Goal: Information Seeking & Learning: Learn about a topic

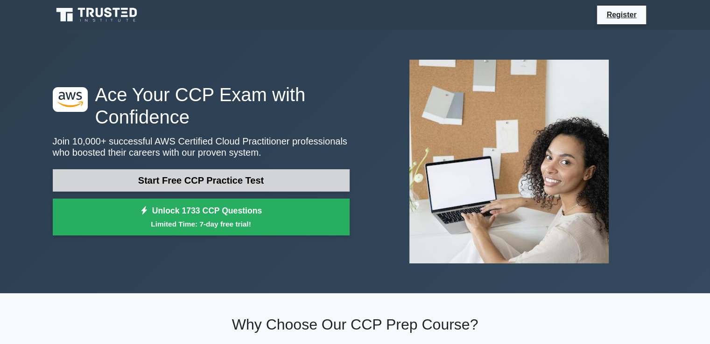
click at [240, 177] on link "Start Free CCP Practice Test" at bounding box center [201, 180] width 297 height 22
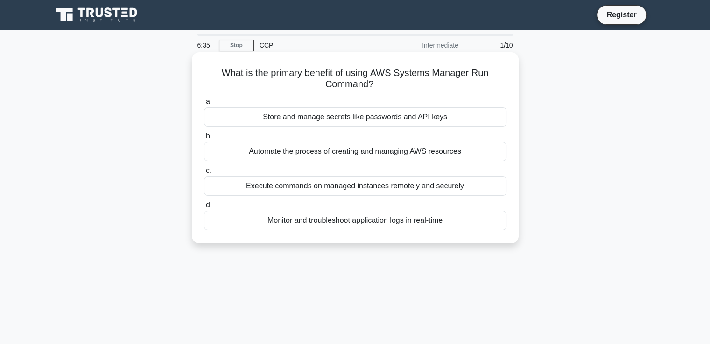
click at [373, 153] on div "Automate the process of creating and managing AWS resources" at bounding box center [355, 152] width 302 height 20
click at [204, 140] on input "b. Automate the process of creating and managing AWS resources" at bounding box center [204, 136] width 0 height 6
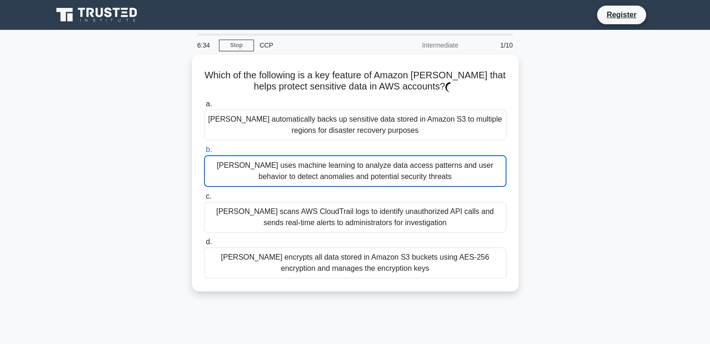
click at [348, 149] on label "b. Macie uses machine learning to analyze data access patterns and user behavio…" at bounding box center [355, 165] width 302 height 43
click at [204, 149] on input "b. Macie uses machine learning to analyze data access patterns and user behavio…" at bounding box center [204, 150] width 0 height 6
click at [348, 149] on label "b. Macie uses machine learning to analyze data access patterns and user behavio…" at bounding box center [355, 165] width 302 height 43
click at [204, 149] on input "b. Macie uses machine learning to analyze data access patterns and user behavio…" at bounding box center [204, 150] width 0 height 6
click at [348, 149] on label "b. Macie uses machine learning to analyze data access patterns and user behavio…" at bounding box center [355, 165] width 302 height 43
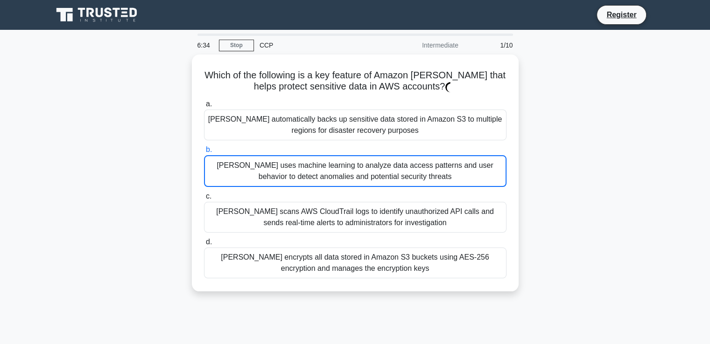
click at [204, 149] on input "b. Macie uses machine learning to analyze data access patterns and user behavio…" at bounding box center [204, 150] width 0 height 6
click at [348, 149] on label "b. Macie uses machine learning to analyze data access patterns and user behavio…" at bounding box center [355, 165] width 302 height 43
click at [204, 149] on input "b. Macie uses machine learning to analyze data access patterns and user behavio…" at bounding box center [204, 150] width 0 height 6
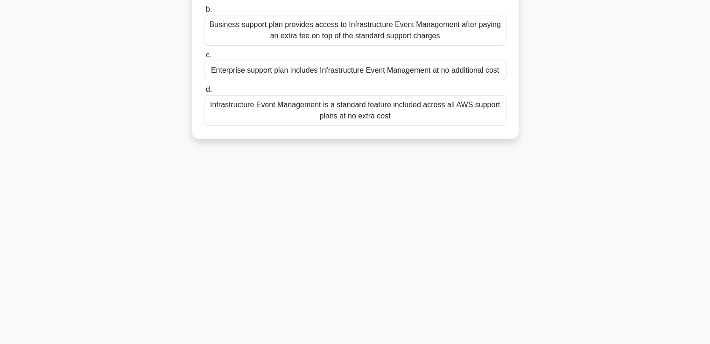
scroll to position [160, 0]
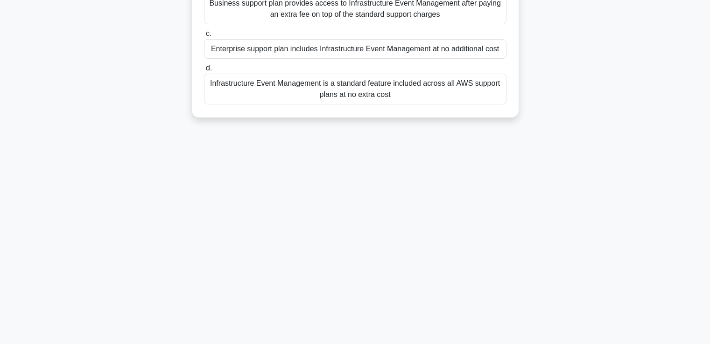
click at [373, 107] on div "Which AWS Support plan includes access to Infrastructure Event Management witho…" at bounding box center [355, 5] width 319 height 218
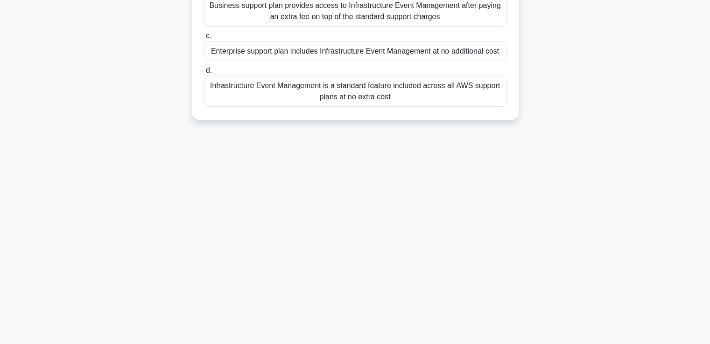
drag, startPoint x: 350, startPoint y: 120, endPoint x: 45, endPoint y: 84, distance: 306.5
click at [45, 84] on main "6:16 Stop CCP Beginner 3/10 Which AWS Support plan includes access to Infrastru…" at bounding box center [355, 107] width 710 height 474
drag, startPoint x: 261, startPoint y: 112, endPoint x: 491, endPoint y: 197, distance: 245.0
click at [491, 197] on div "6:11 Stop CCP Beginner 3/10 Which AWS Support plan includes access to Infrastru…" at bounding box center [355, 107] width 616 height 467
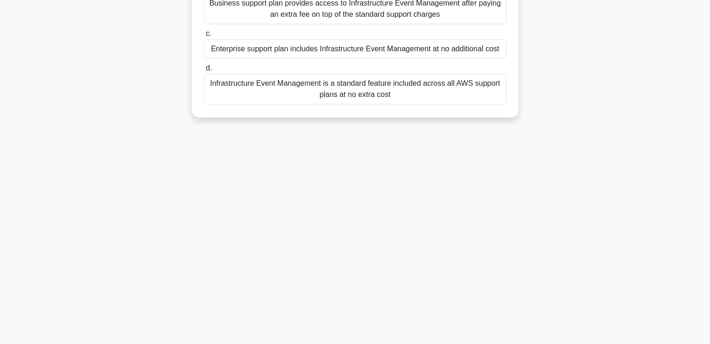
drag, startPoint x: 484, startPoint y: 198, endPoint x: 490, endPoint y: 71, distance: 127.1
click at [490, 116] on div "6:10 Stop CCP Beginner 3/10 Which AWS Support plan includes access to Infrastru…" at bounding box center [355, 107] width 616 height 467
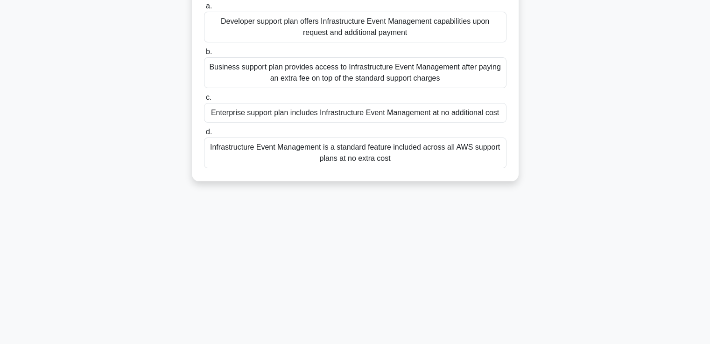
scroll to position [0, 0]
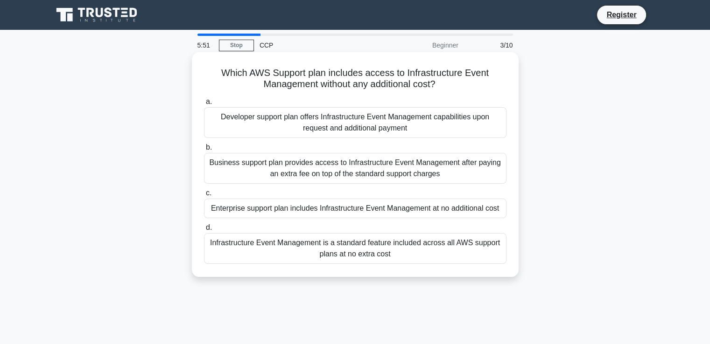
click at [426, 118] on div "Developer support plan offers Infrastructure Event Management capabilities upon…" at bounding box center [355, 122] width 302 height 31
click at [204, 105] on input "a. Developer support plan offers Infrastructure Event Management capabilities u…" at bounding box center [204, 102] width 0 height 6
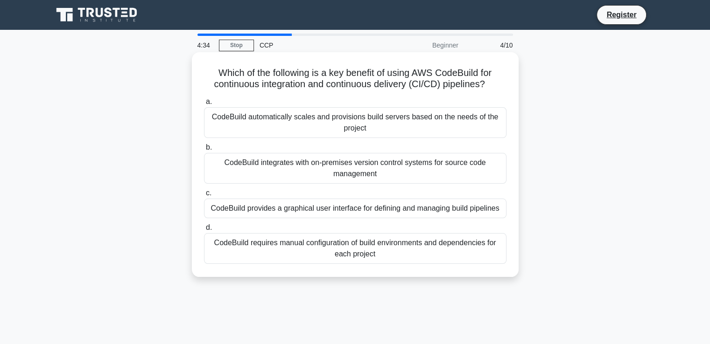
click at [368, 209] on div "CodeBuild provides a graphical user interface for defining and managing build p…" at bounding box center [355, 209] width 302 height 20
click at [204, 197] on input "c. CodeBuild provides a graphical user interface for defining and managing buil…" at bounding box center [204, 193] width 0 height 6
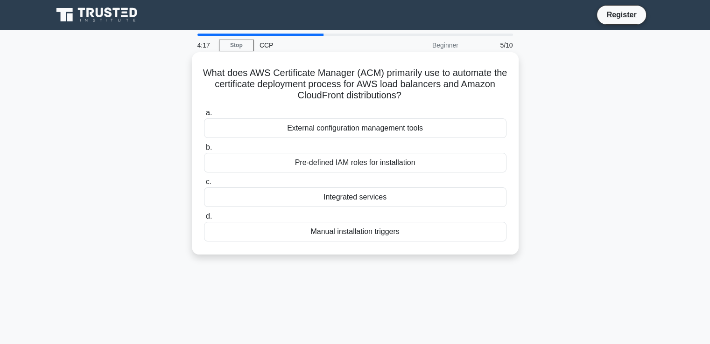
click at [370, 128] on div "External configuration management tools" at bounding box center [355, 129] width 302 height 20
click at [204, 116] on input "a. External configuration management tools" at bounding box center [204, 113] width 0 height 6
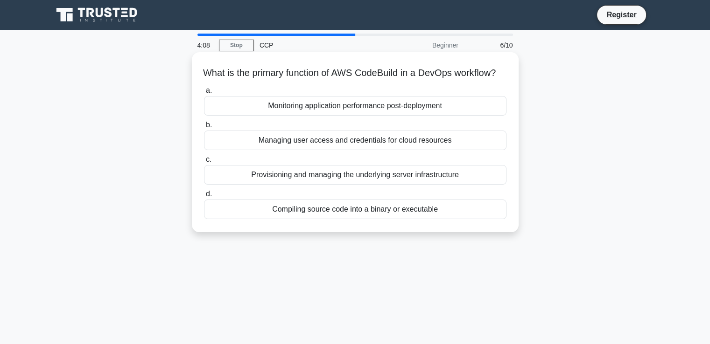
click at [387, 219] on div "Compiling source code into a binary or executable" at bounding box center [355, 210] width 302 height 20
click at [204, 197] on input "d. Compiling source code into a binary or executable" at bounding box center [204, 194] width 0 height 6
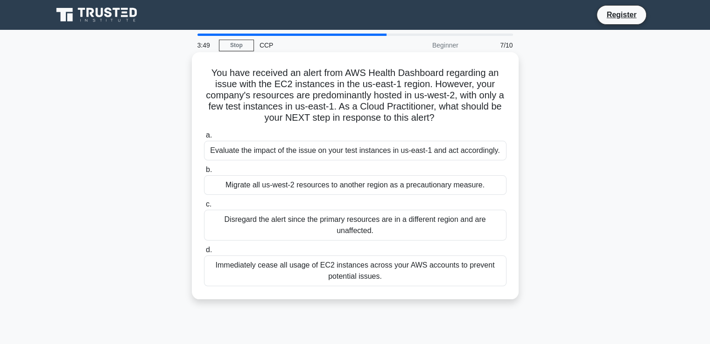
click at [411, 153] on div "Evaluate the impact of the issue on your test instances in us-east-1 and act ac…" at bounding box center [355, 151] width 302 height 20
click at [204, 139] on input "a. Evaluate the impact of the issue on your test instances in us-east-1 and act…" at bounding box center [204, 136] width 0 height 6
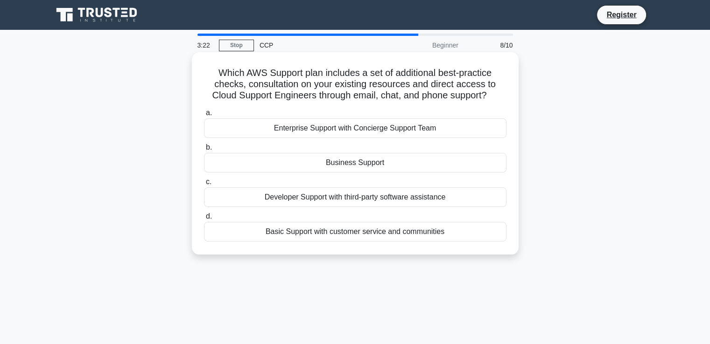
click at [366, 232] on div "Basic Support with customer service and communities" at bounding box center [355, 232] width 302 height 20
click at [204, 220] on input "d. Basic Support with customer service and communities" at bounding box center [204, 217] width 0 height 6
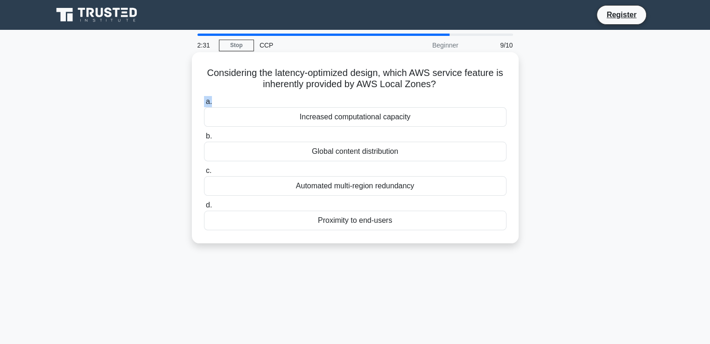
drag, startPoint x: 436, startPoint y: 84, endPoint x: 286, endPoint y: 103, distance: 151.5
click at [286, 103] on div "Considering the latency-optimized design, which AWS service feature is inherent…" at bounding box center [355, 148] width 319 height 184
click at [286, 103] on label "a. Increased computational capacity" at bounding box center [355, 111] width 302 height 31
click at [204, 103] on input "a. Increased computational capacity" at bounding box center [204, 102] width 0 height 6
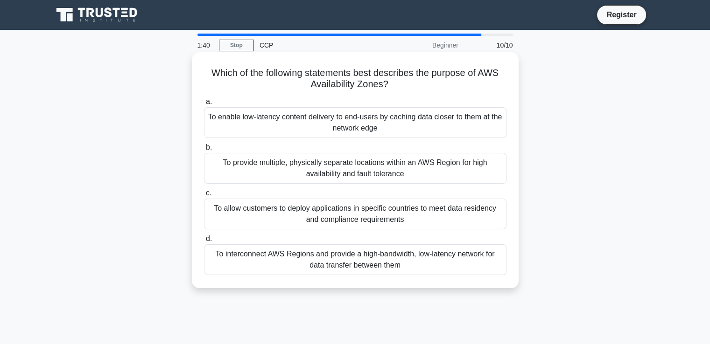
click at [329, 167] on div "To provide multiple, physically separate locations within an AWS Region for hig…" at bounding box center [355, 168] width 302 height 31
click at [204, 151] on input "b. To provide multiple, physically separate locations within an AWS Region for …" at bounding box center [204, 148] width 0 height 6
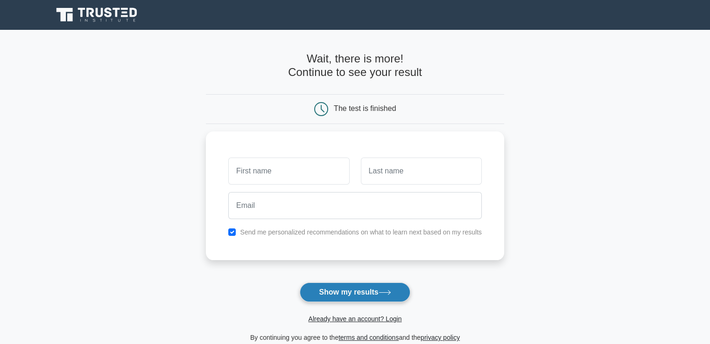
click at [388, 292] on icon at bounding box center [385, 292] width 13 height 5
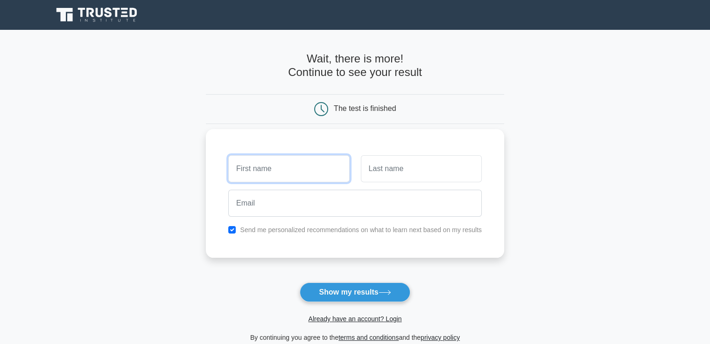
click at [303, 178] on input "text" at bounding box center [288, 168] width 121 height 27
type input "sanjay"
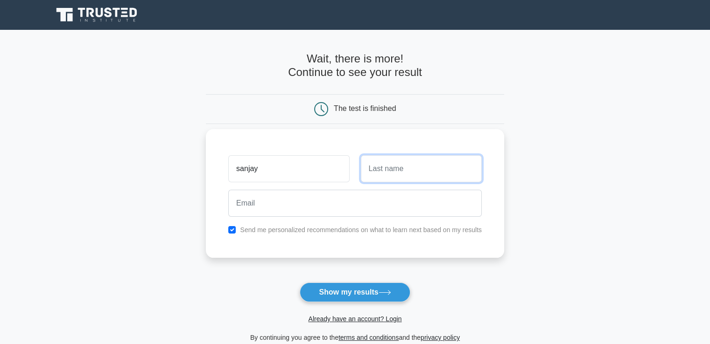
click at [366, 167] on input "text" at bounding box center [421, 168] width 121 height 27
type input "kumar"
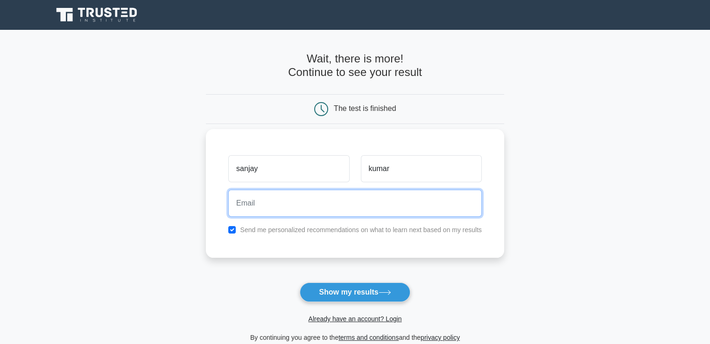
click at [329, 205] on input "email" at bounding box center [354, 203] width 253 height 27
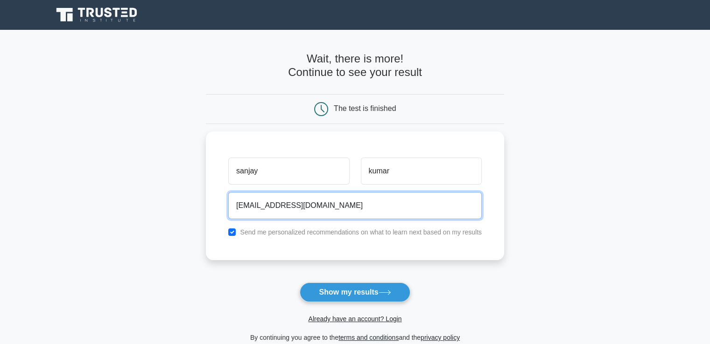
type input "sanjayselvam01@gmail.com"
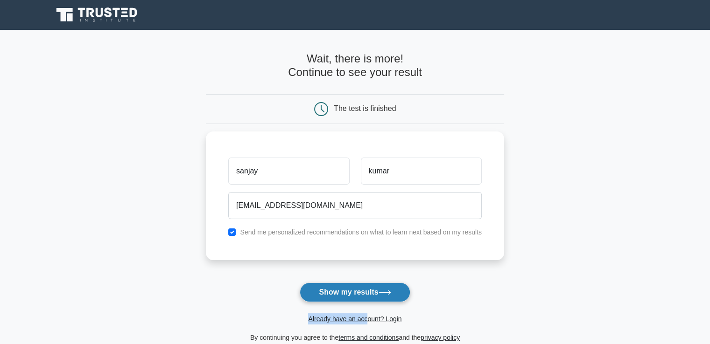
drag, startPoint x: 366, startPoint y: 304, endPoint x: 366, endPoint y: 298, distance: 6.1
click at [366, 298] on form "Wait, there is more! Continue to see your result The test is finished sanjay ku…" at bounding box center [355, 197] width 298 height 291
click at [366, 298] on button "Show my results" at bounding box center [355, 293] width 110 height 20
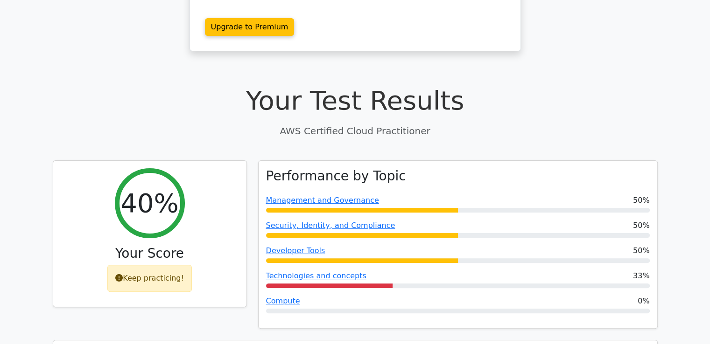
scroll to position [200, 0]
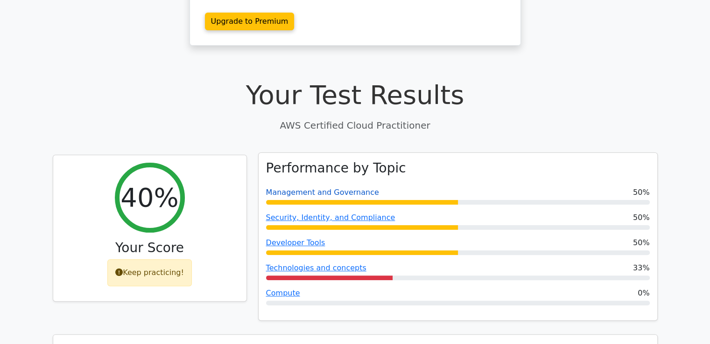
click at [318, 188] on link "Management and Governance" at bounding box center [322, 192] width 113 height 9
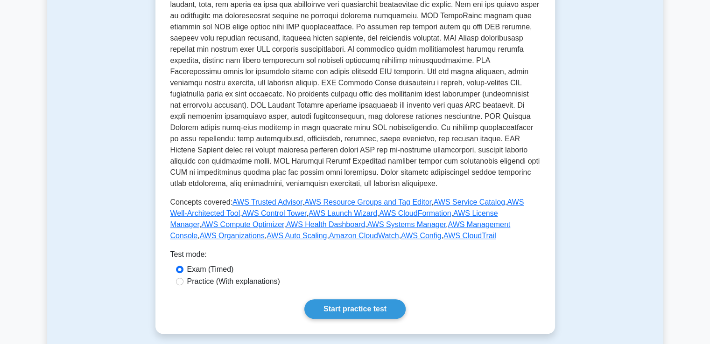
scroll to position [314, 0]
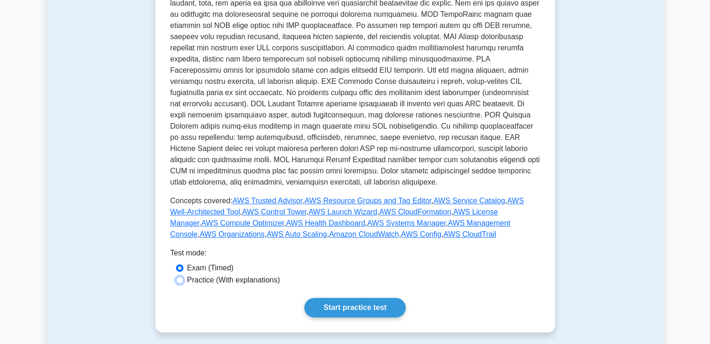
click at [181, 281] on input "Practice (With explanations)" at bounding box center [179, 280] width 7 height 7
radio input "true"
click at [358, 309] on link "Start practice test" at bounding box center [354, 308] width 101 height 20
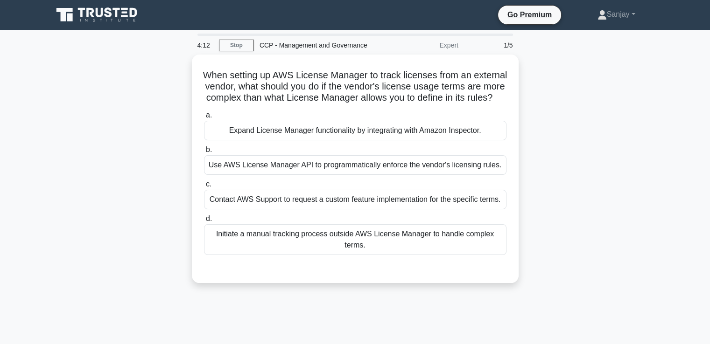
drag, startPoint x: 345, startPoint y: 195, endPoint x: 629, endPoint y: 152, distance: 286.6
click at [629, 152] on div "When setting up AWS License Manager to track licenses from an external vendor, …" at bounding box center [355, 175] width 616 height 240
click at [620, 213] on div "When setting up AWS License Manager to track licenses from an external vendor, …" at bounding box center [355, 175] width 616 height 240
